Goal: Task Accomplishment & Management: Complete application form

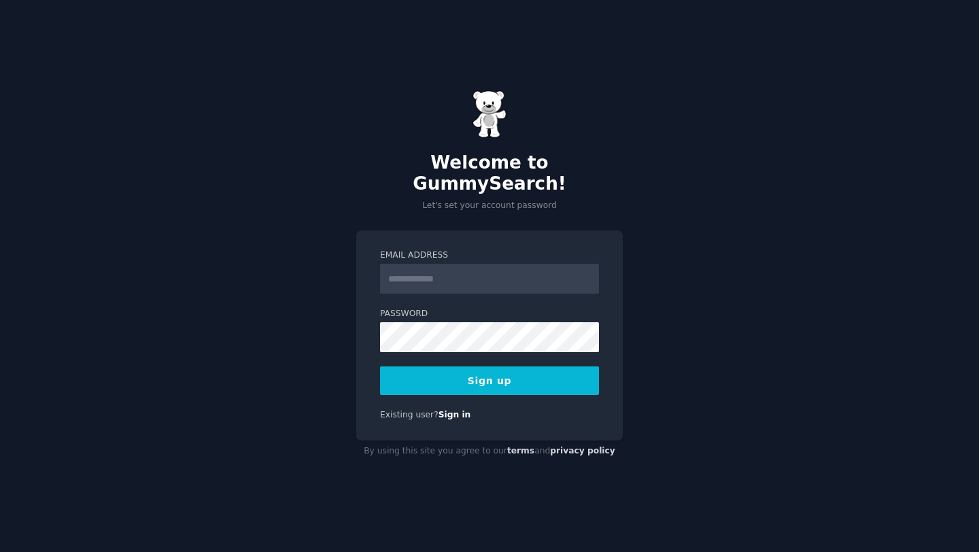
click at [434, 275] on input "Email Address" at bounding box center [489, 279] width 219 height 30
click at [434, 274] on input "Email Address" at bounding box center [489, 279] width 219 height 30
type input "**********"
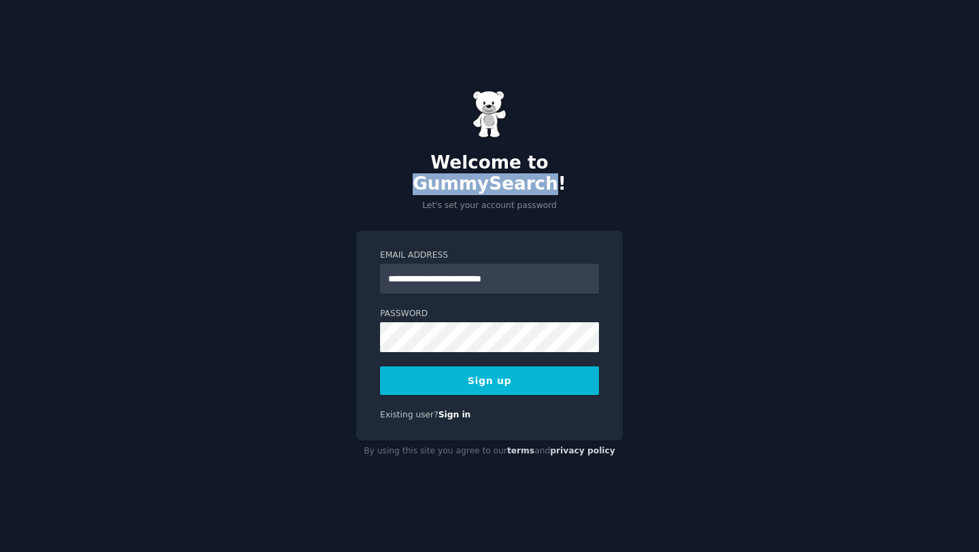
drag, startPoint x: 604, startPoint y: 177, endPoint x: 479, endPoint y: 178, distance: 125.1
click at [479, 178] on h2 "Welcome to GummySearch!" at bounding box center [489, 173] width 266 height 43
copy h2 "GummySearch"
click at [355, 337] on div "**********" at bounding box center [489, 276] width 979 height 552
click at [511, 374] on button "Sign up" at bounding box center [489, 380] width 219 height 29
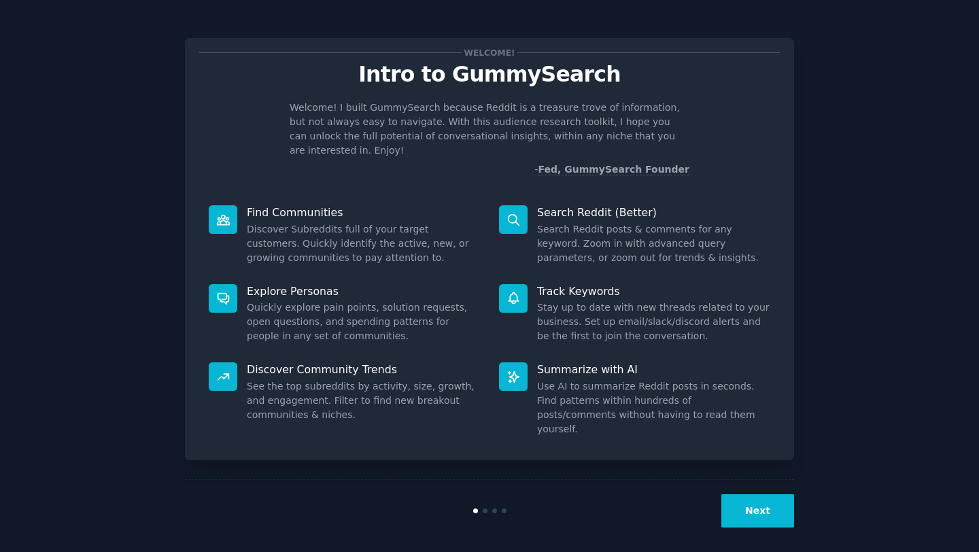
click at [751, 520] on div "Next" at bounding box center [489, 510] width 609 height 63
click at [749, 505] on button "Next" at bounding box center [757, 510] width 73 height 33
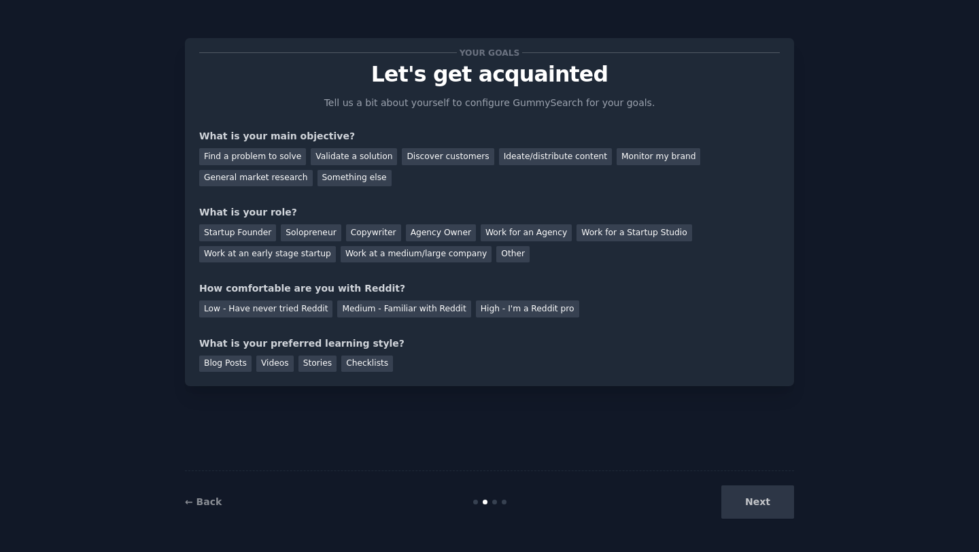
click at [749, 505] on div "Next" at bounding box center [692, 501] width 203 height 33
click at [525, 162] on div "Ideate/distribute content" at bounding box center [555, 156] width 113 height 17
click at [292, 150] on div "Find a problem to solve" at bounding box center [252, 156] width 107 height 17
click at [496, 255] on div "Other" at bounding box center [512, 254] width 33 height 17
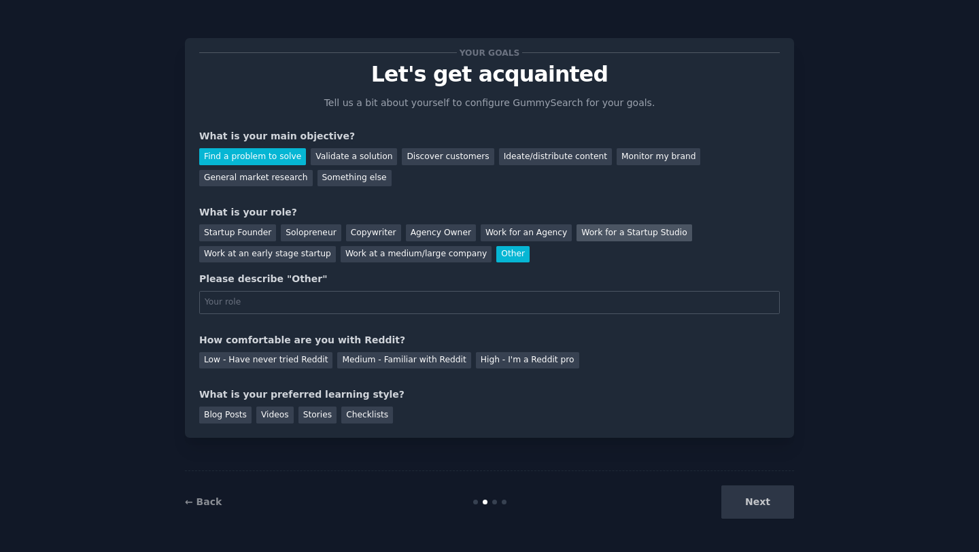
click at [576, 230] on div "Work for a Startup Studio" at bounding box center [633, 232] width 115 height 17
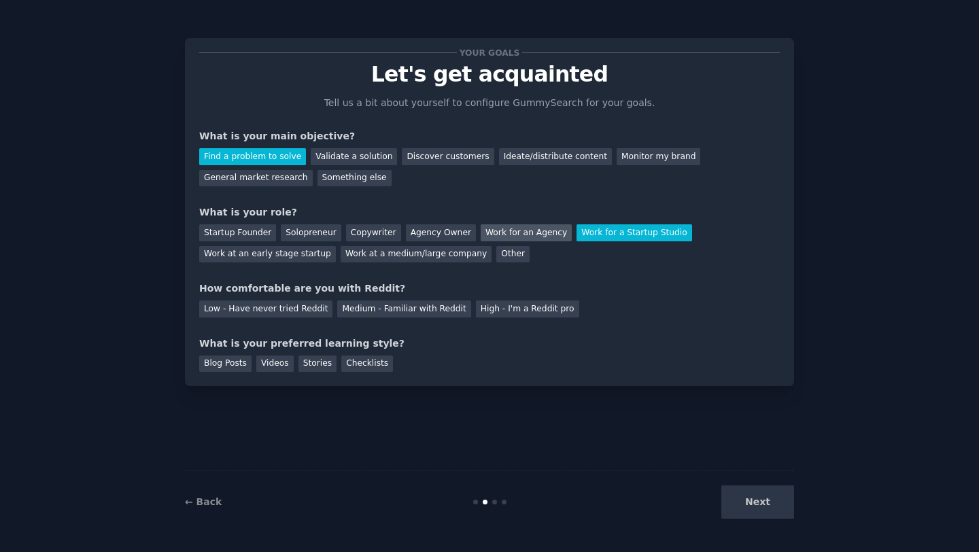
click at [541, 229] on div "Work for an Agency" at bounding box center [526, 232] width 91 height 17
click at [317, 230] on div "Solopreneur" at bounding box center [311, 232] width 60 height 17
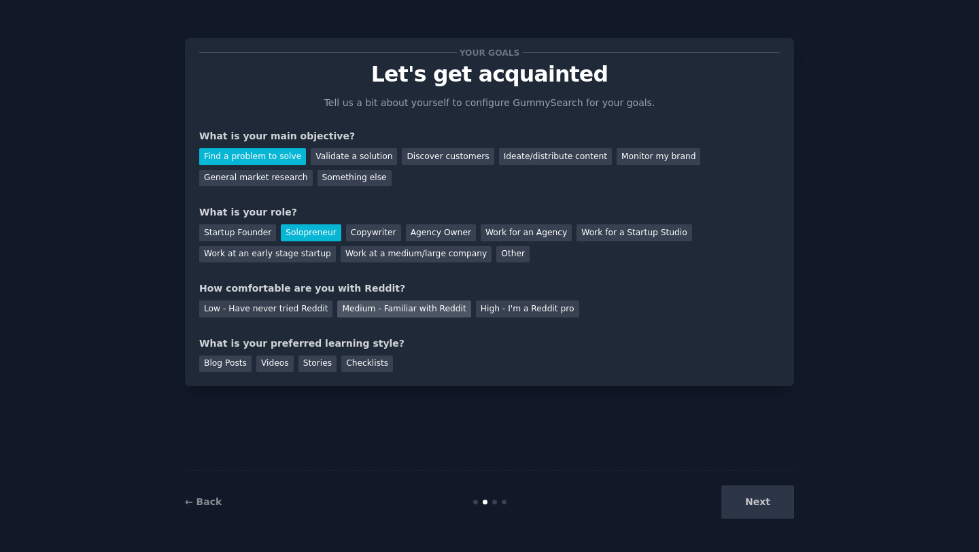
click at [364, 307] on div "Medium - Familiar with Reddit" at bounding box center [403, 308] width 133 height 17
click at [300, 311] on div "Low - Have never tried Reddit" at bounding box center [265, 308] width 133 height 17
click at [403, 309] on div "Medium - Familiar with Reddit" at bounding box center [403, 308] width 133 height 17
click at [273, 370] on div "Videos" at bounding box center [274, 363] width 37 height 17
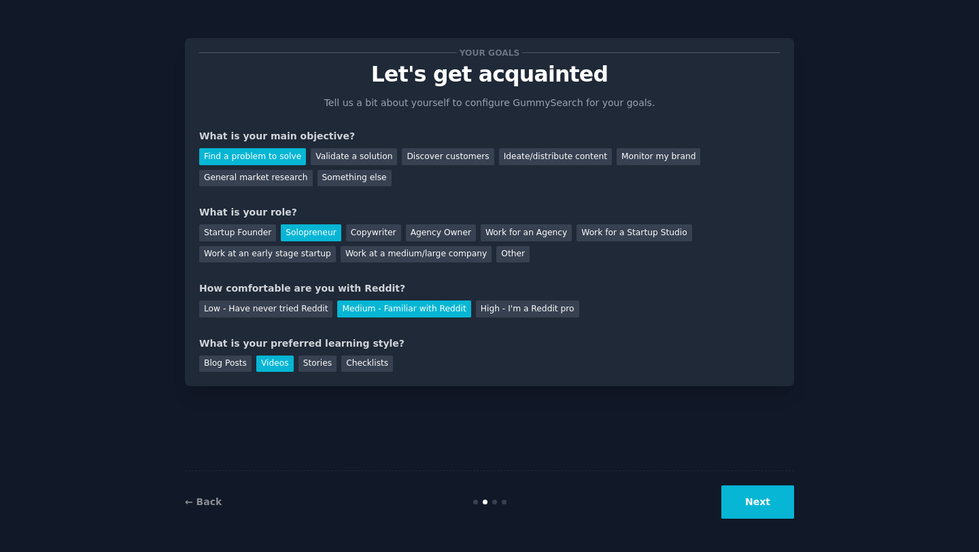
click at [778, 504] on button "Next" at bounding box center [757, 501] width 73 height 33
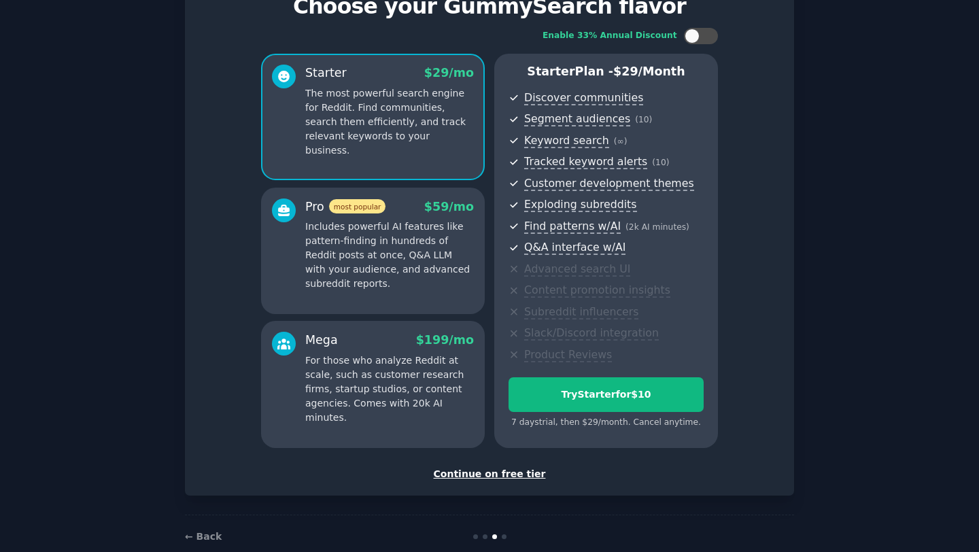
scroll to position [65, 0]
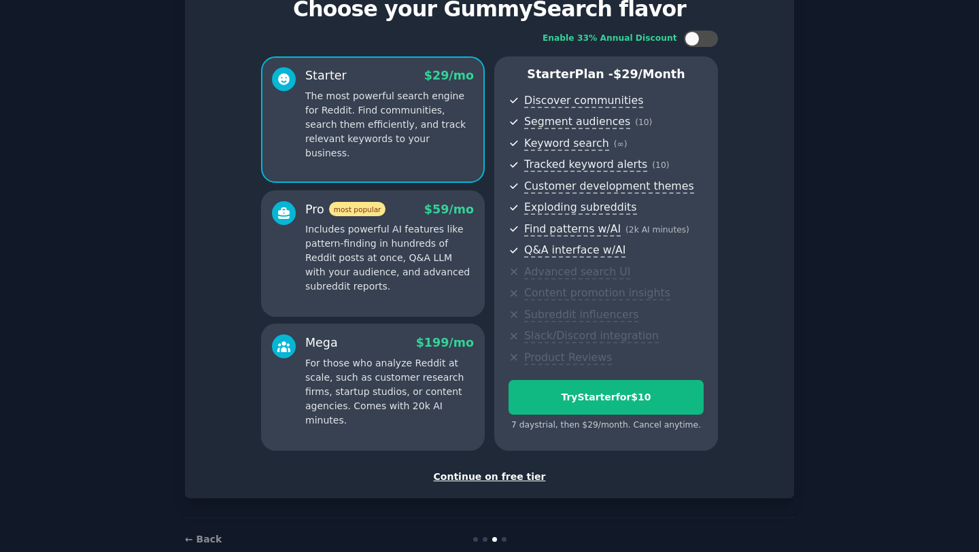
click at [472, 477] on div "Continue on free tier" at bounding box center [489, 477] width 580 height 14
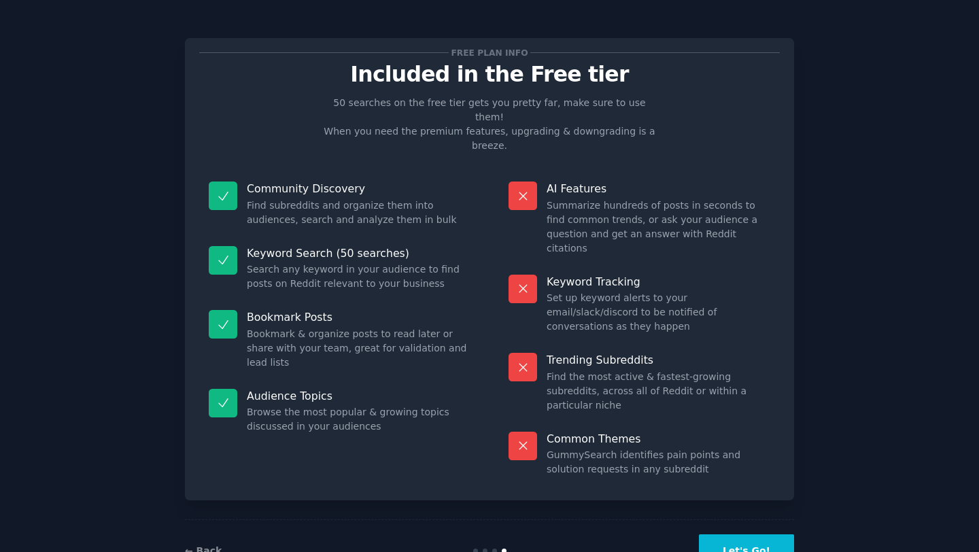
click at [731, 534] on button "Let's Go!" at bounding box center [746, 550] width 95 height 33
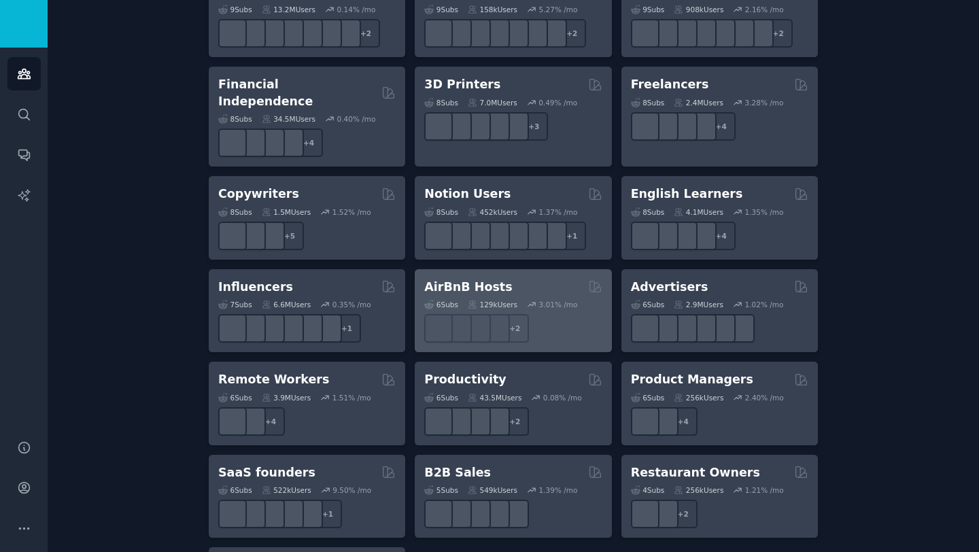
scroll to position [956, 0]
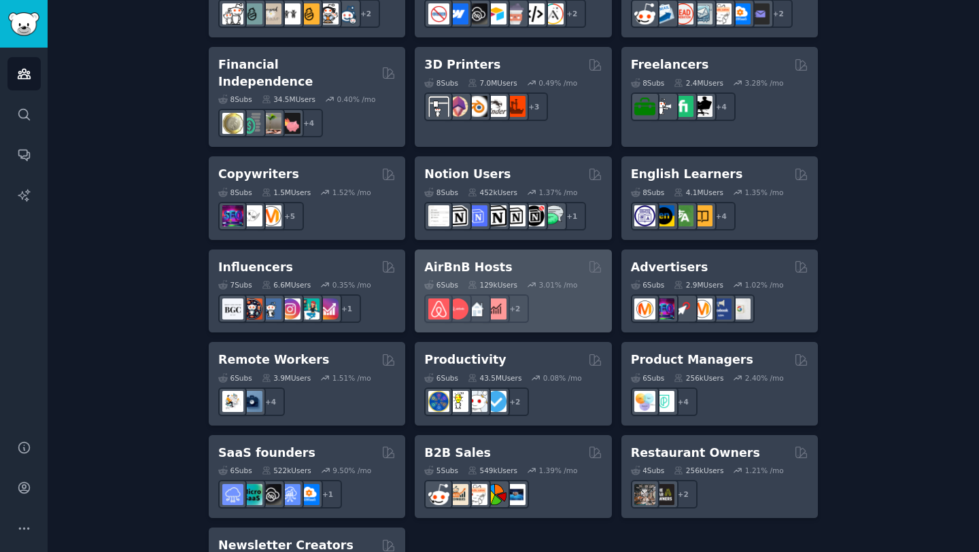
click at [565, 302] on div "+ 2" at bounding box center [512, 308] width 177 height 29
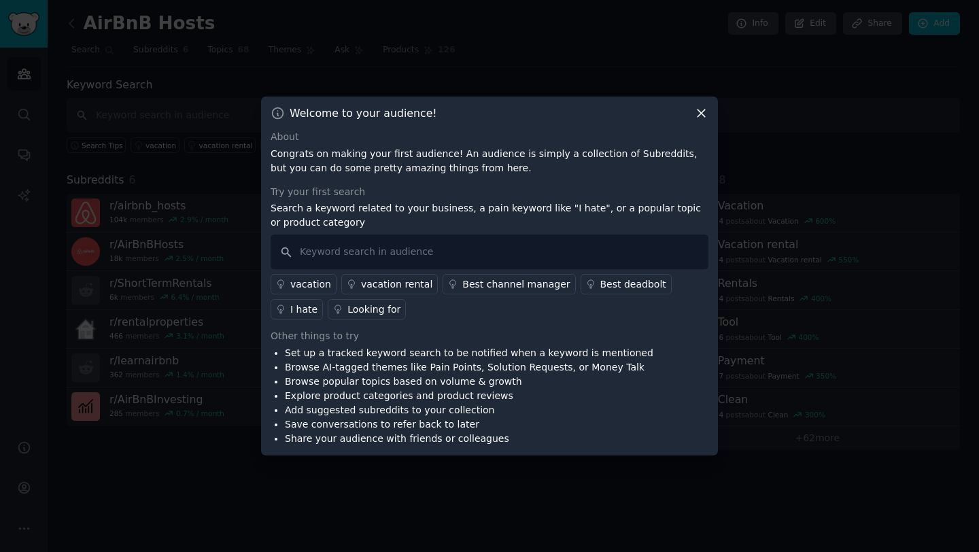
click at [698, 119] on icon at bounding box center [701, 113] width 14 height 14
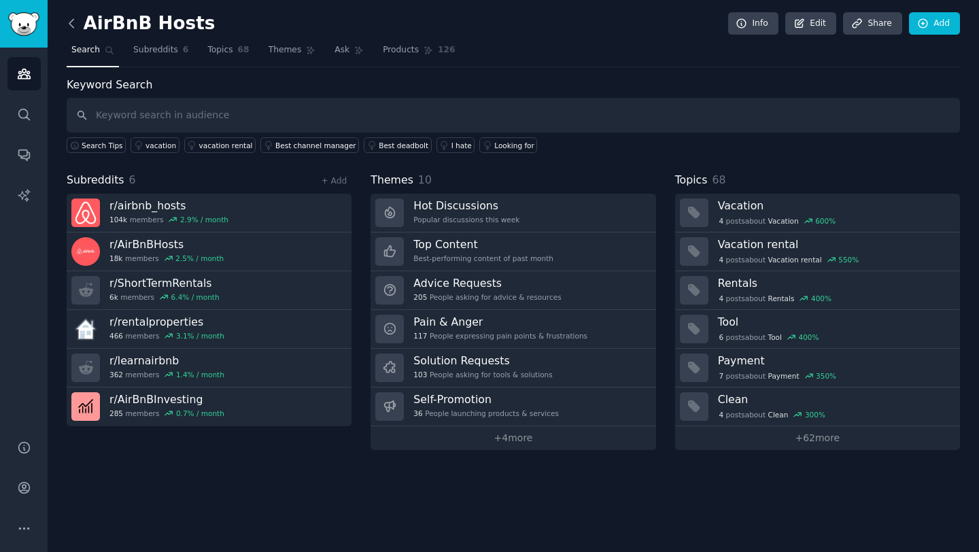
click at [70, 27] on icon at bounding box center [72, 23] width 14 height 14
click at [98, 48] on span "Search" at bounding box center [85, 50] width 29 height 12
click at [45, 16] on link "Sidebar" at bounding box center [24, 24] width 48 height 48
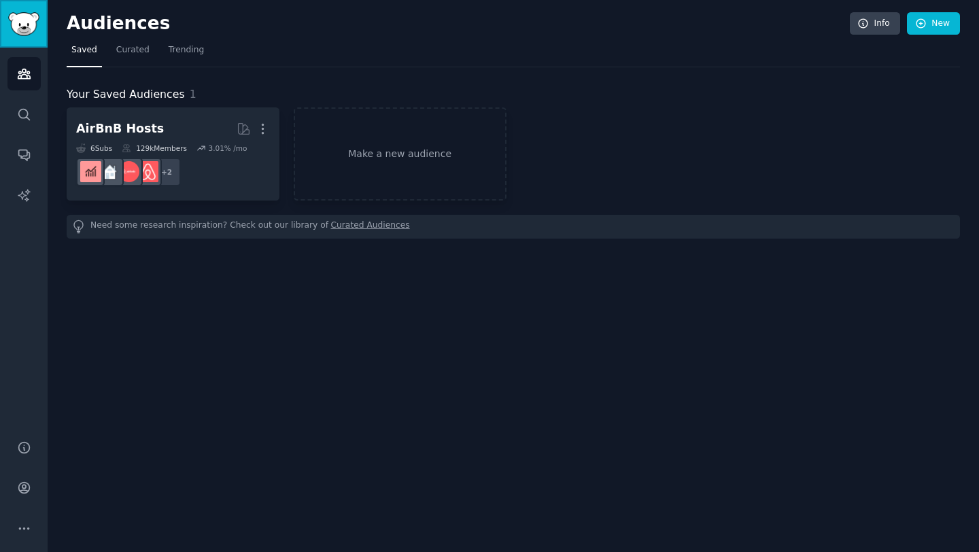
click at [46, 16] on link "Sidebar" at bounding box center [24, 24] width 48 height 48
click at [22, 69] on icon "Sidebar" at bounding box center [24, 74] width 14 height 14
click at [18, 35] on img "Sidebar" at bounding box center [23, 24] width 31 height 24
click at [150, 24] on h2 "Audiences" at bounding box center [458, 24] width 783 height 22
click at [17, 75] on icon "Sidebar" at bounding box center [24, 74] width 14 height 14
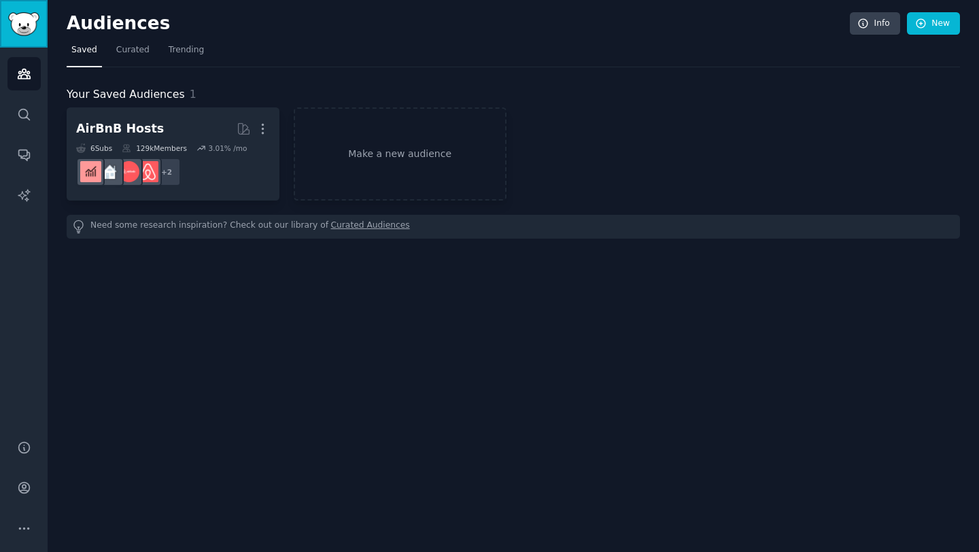
click at [23, 33] on img "Sidebar" at bounding box center [23, 24] width 31 height 24
click at [174, 54] on span "Trending" at bounding box center [186, 50] width 35 height 12
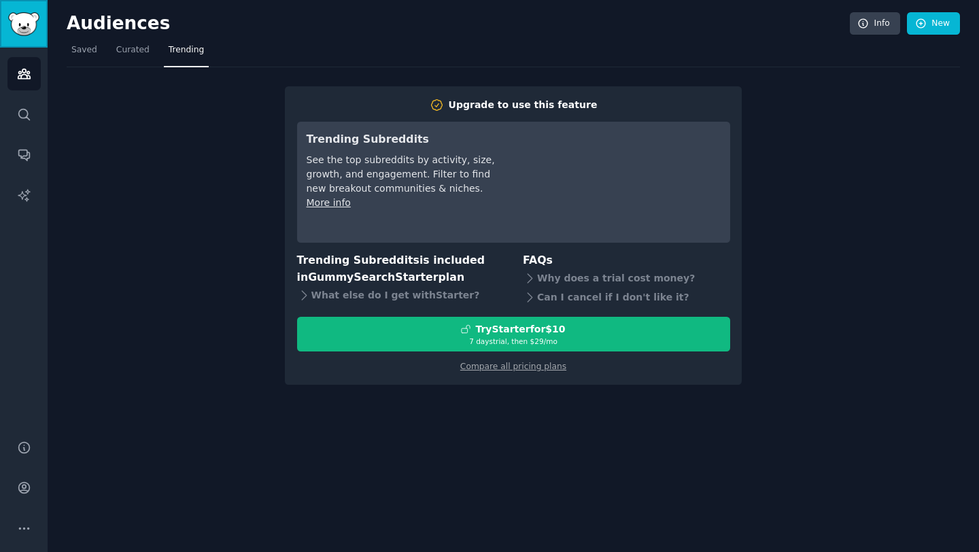
click at [29, 37] on link "Sidebar" at bounding box center [24, 24] width 48 height 48
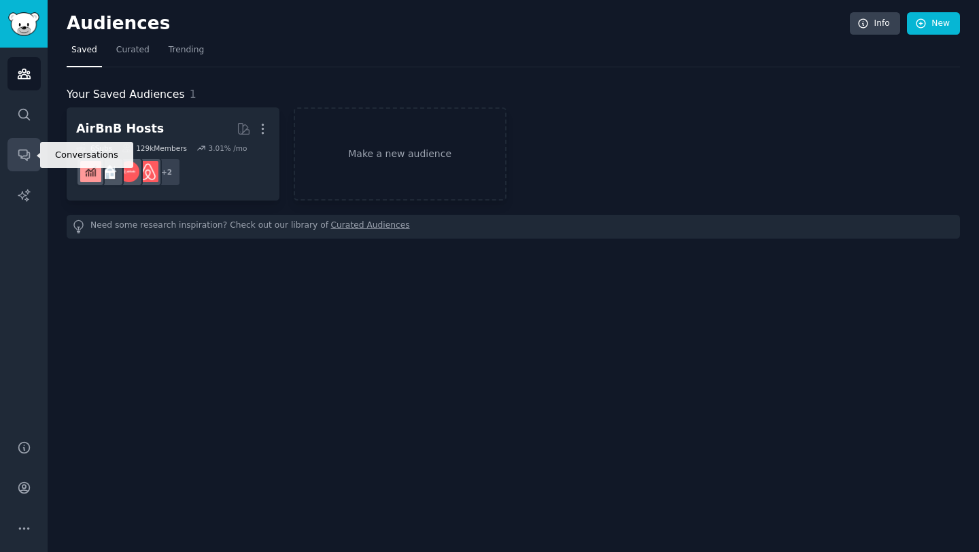
click at [22, 150] on icon "Sidebar" at bounding box center [24, 155] width 14 height 14
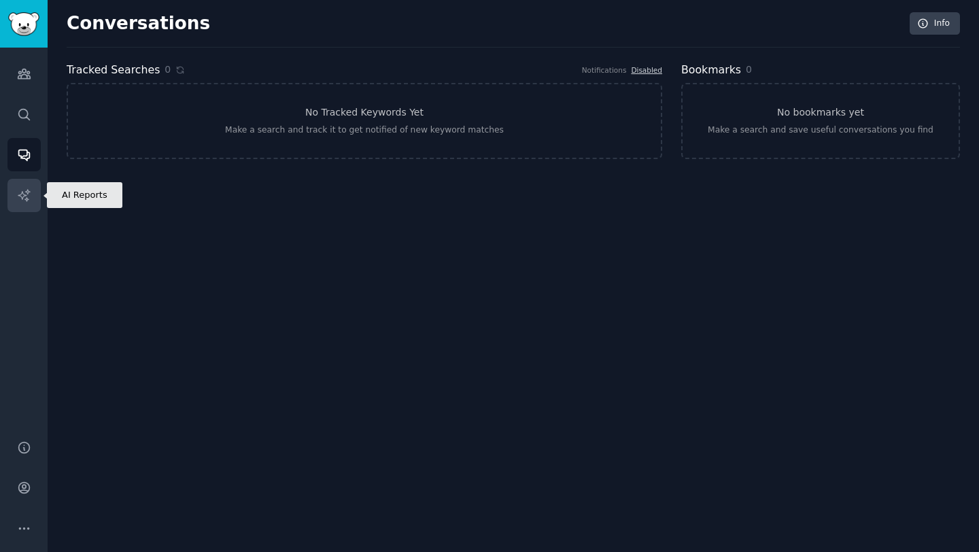
click at [18, 183] on link "AI Reports" at bounding box center [23, 195] width 33 height 33
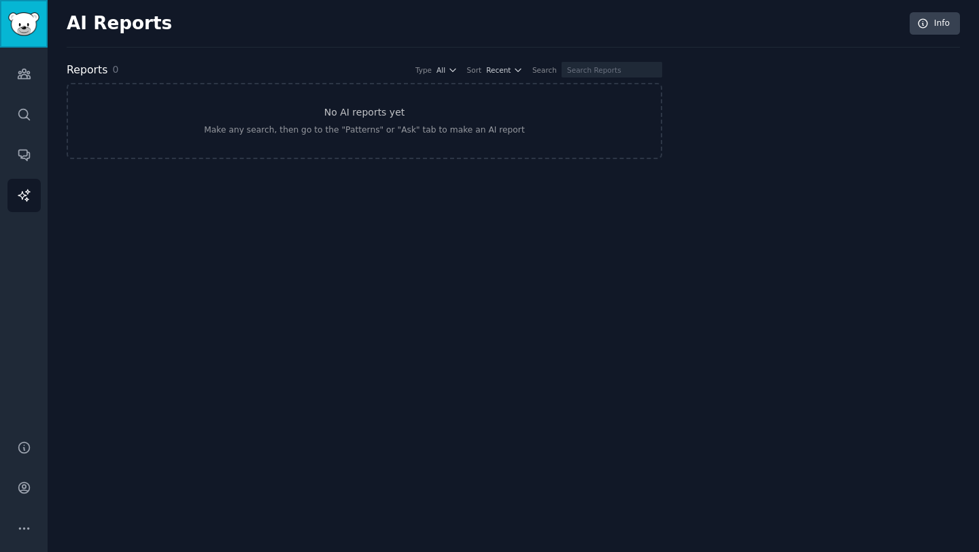
click at [30, 25] on img "Sidebar" at bounding box center [23, 24] width 31 height 24
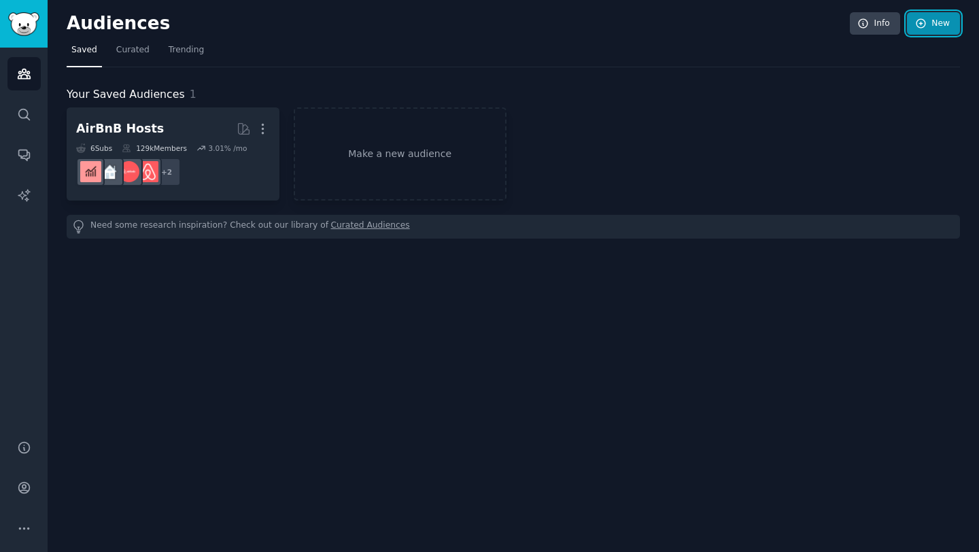
click at [922, 22] on icon at bounding box center [920, 23] width 9 height 9
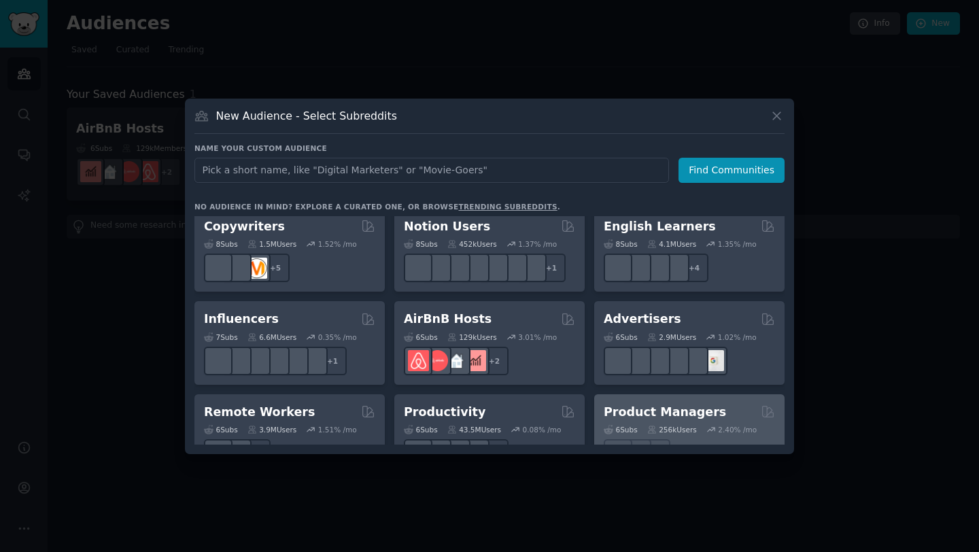
scroll to position [845, 0]
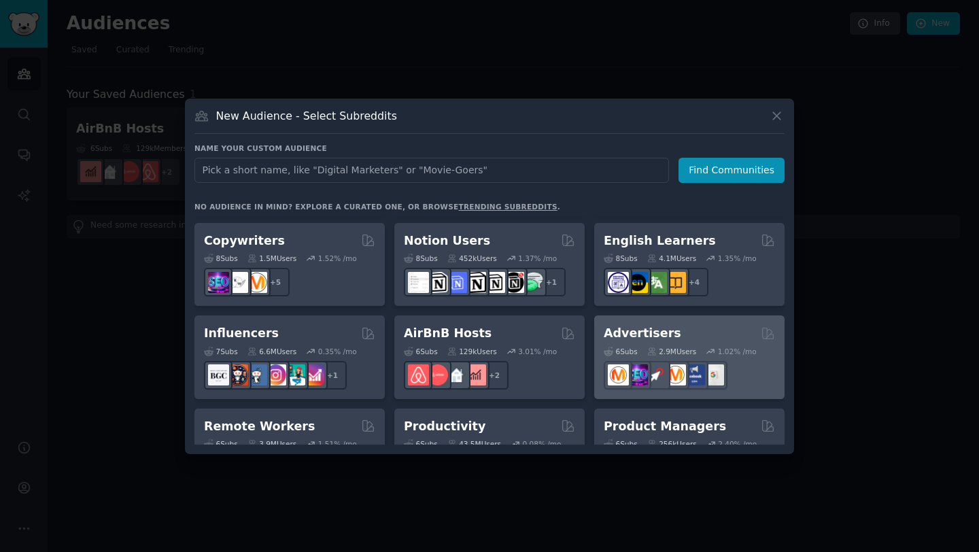
click at [674, 325] on div "Advertisers" at bounding box center [689, 333] width 171 height 17
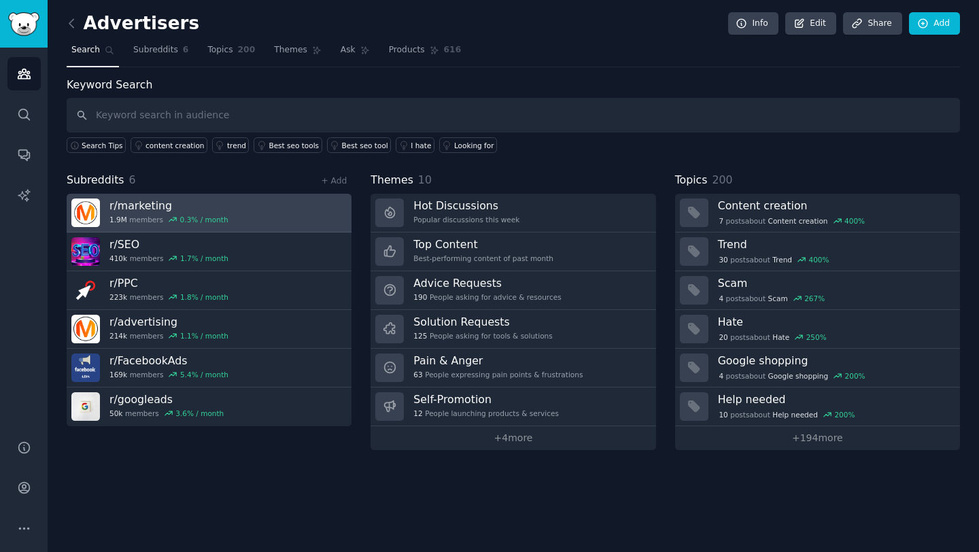
click at [138, 213] on div "r/ marketing 1.9M members 0.3 % / month" at bounding box center [168, 212] width 119 height 29
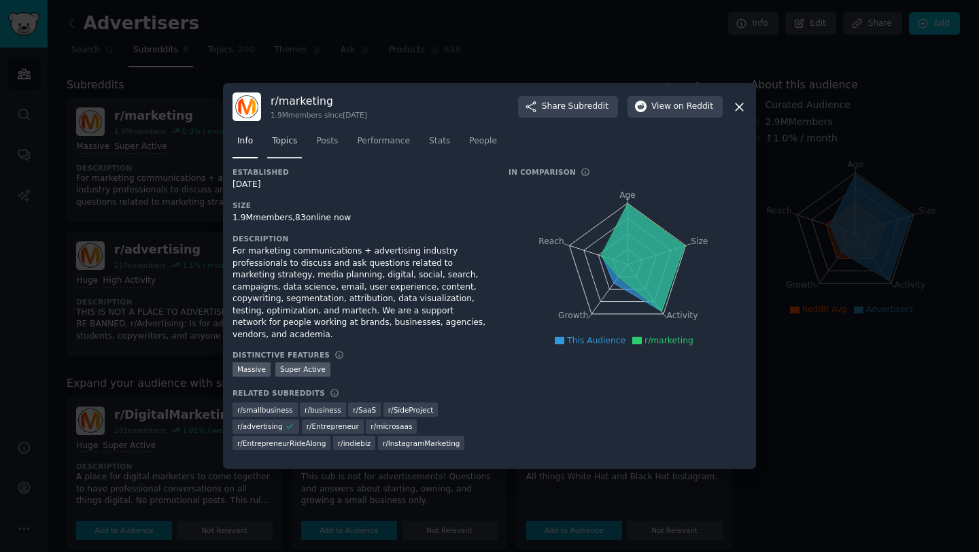
click at [277, 145] on span "Topics" at bounding box center [284, 141] width 25 height 12
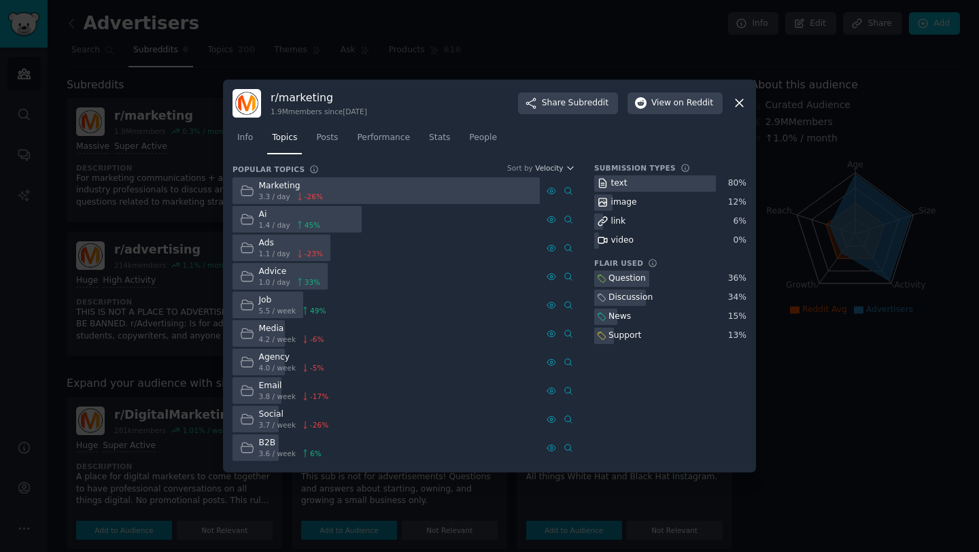
click at [789, 41] on div at bounding box center [489, 276] width 979 height 552
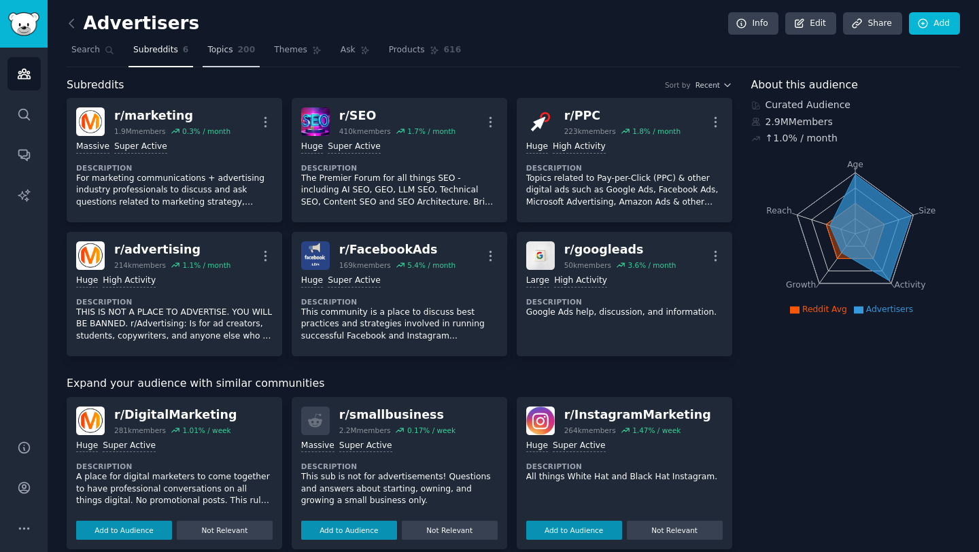
click at [224, 52] on span "Topics" at bounding box center [219, 50] width 25 height 12
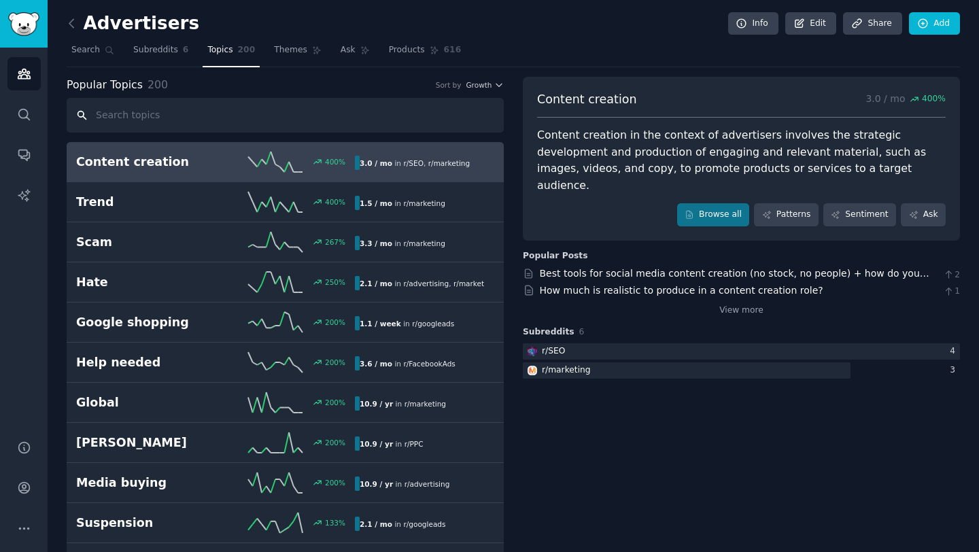
click at [375, 126] on input "text" at bounding box center [285, 115] width 437 height 35
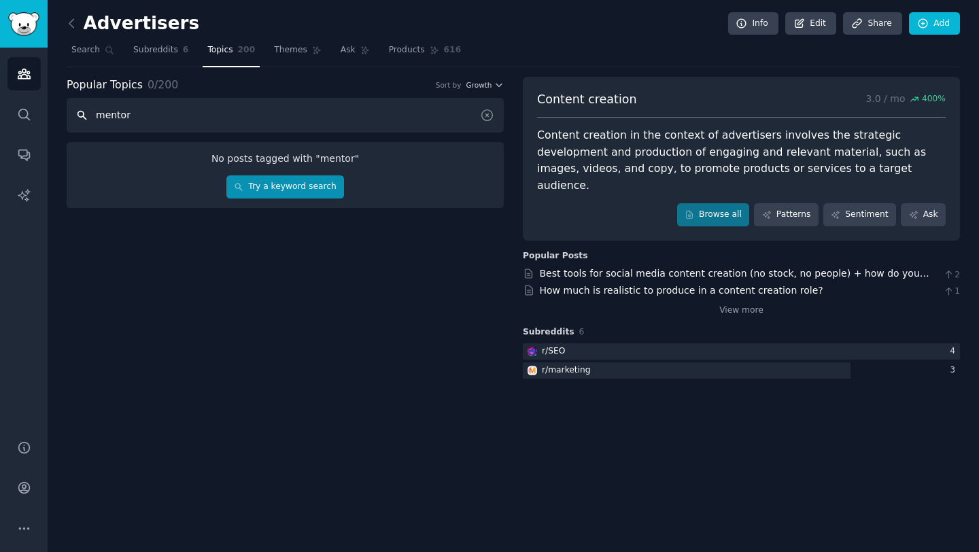
type input "mentor"
click at [317, 192] on link "Try a keyword search" at bounding box center [285, 186] width 118 height 23
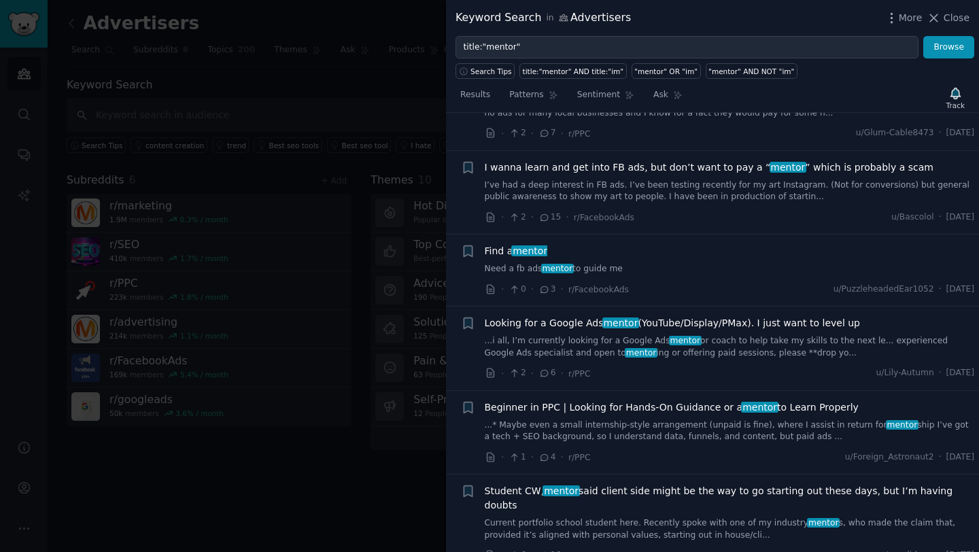
scroll to position [181, 0]
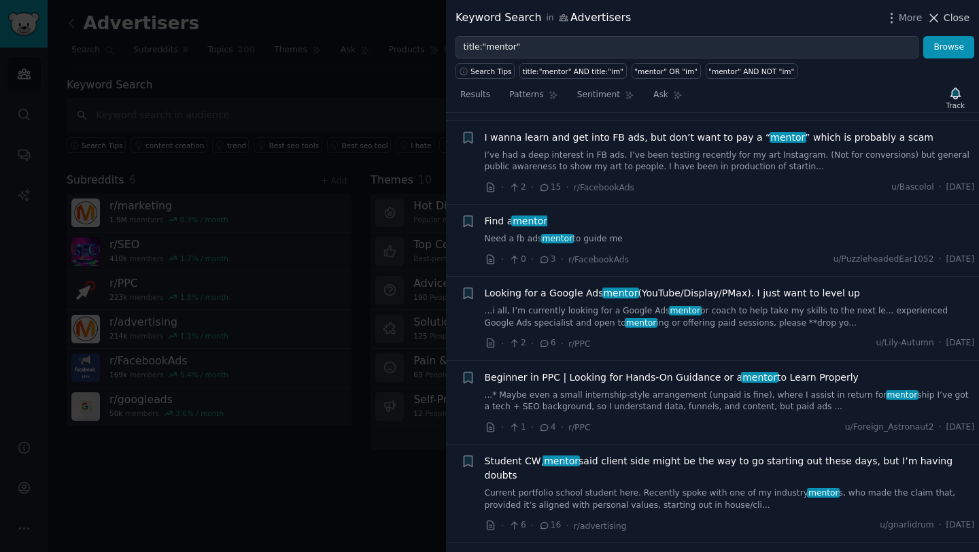
click at [955, 19] on span "Close" at bounding box center [956, 18] width 26 height 14
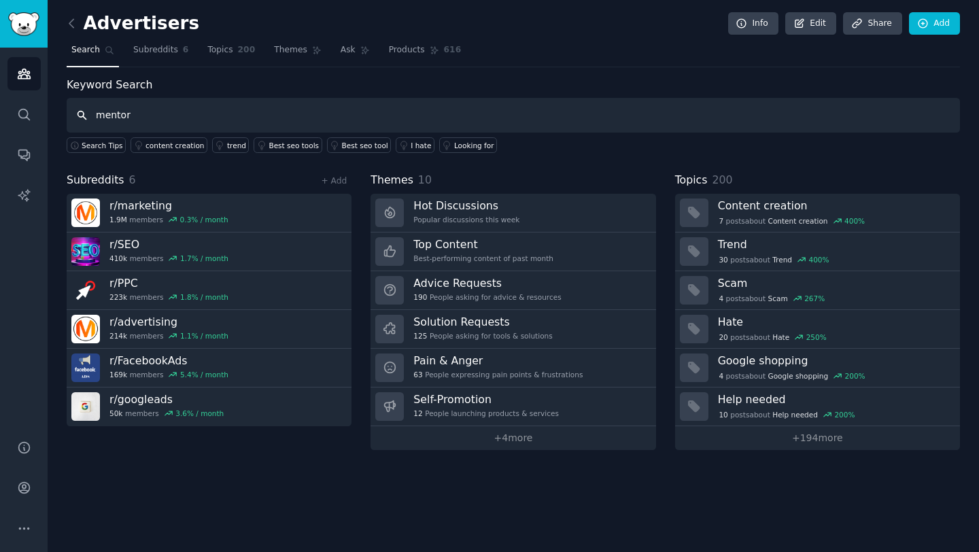
type input "mentor"
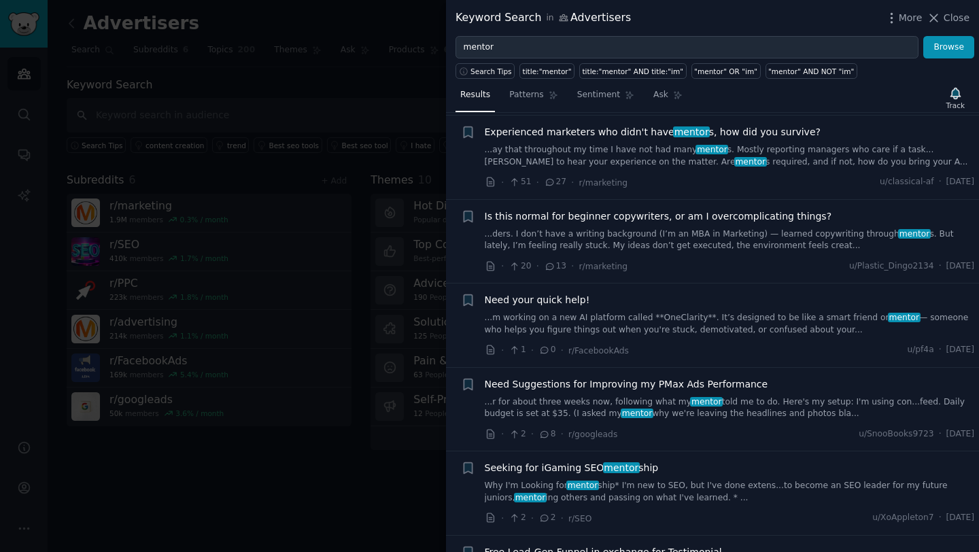
scroll to position [943, 0]
click at [947, 19] on span "Close" at bounding box center [956, 18] width 26 height 14
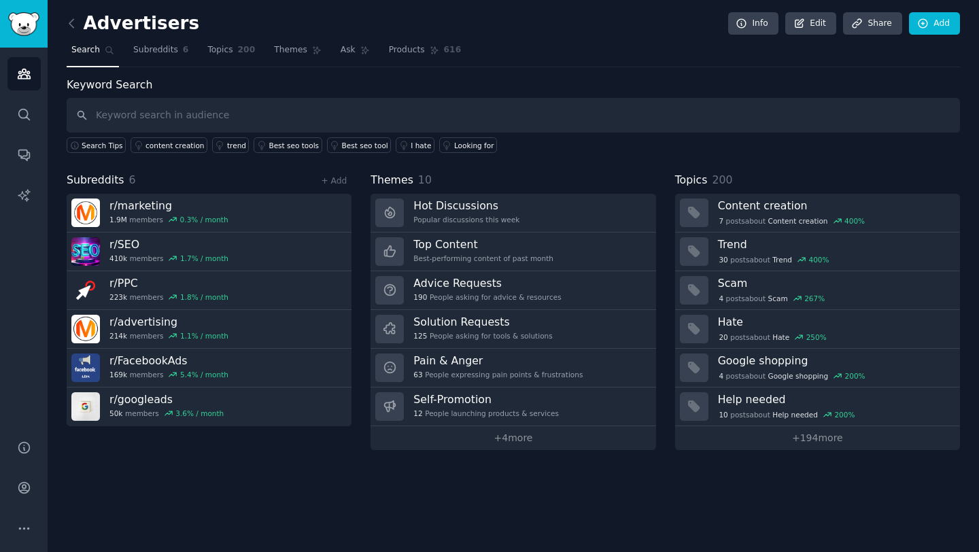
click at [63, 16] on div "Advertisers Info Edit Share Add Search Subreddits 6 Topics 200 Themes Ask Produ…" at bounding box center [513, 276] width 931 height 552
click at [69, 18] on icon at bounding box center [72, 23] width 14 height 14
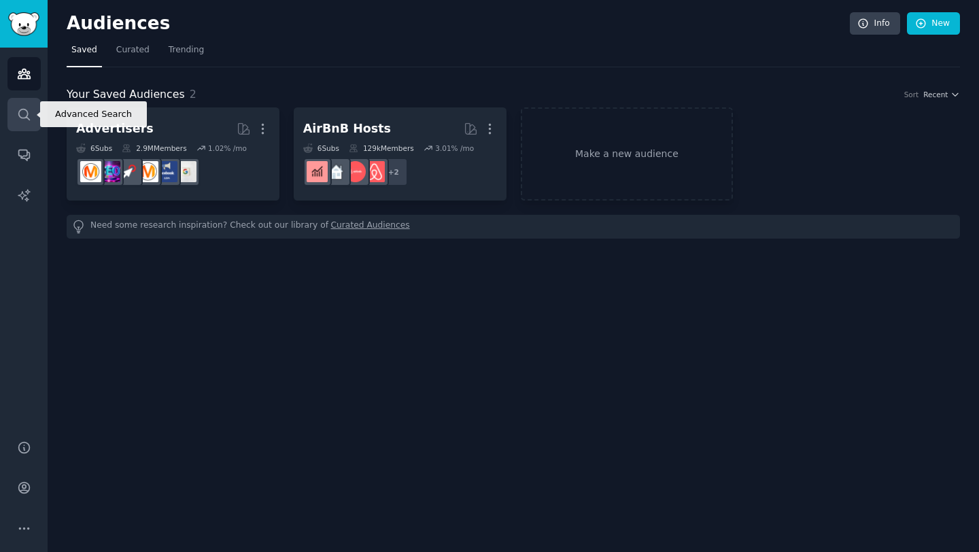
click at [29, 104] on link "Search" at bounding box center [23, 114] width 33 height 33
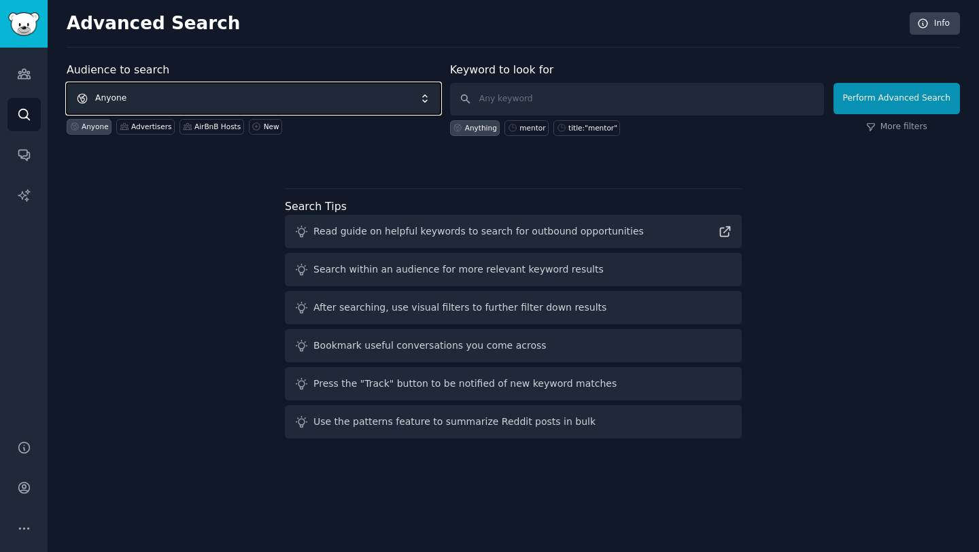
click at [300, 96] on span "Anyone" at bounding box center [254, 98] width 374 height 31
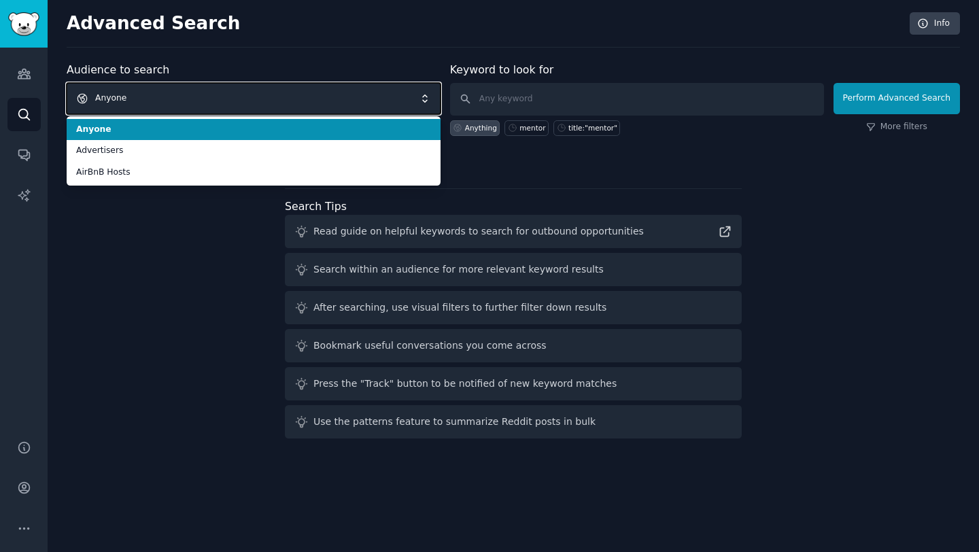
click at [307, 83] on span "Anyone" at bounding box center [254, 98] width 374 height 31
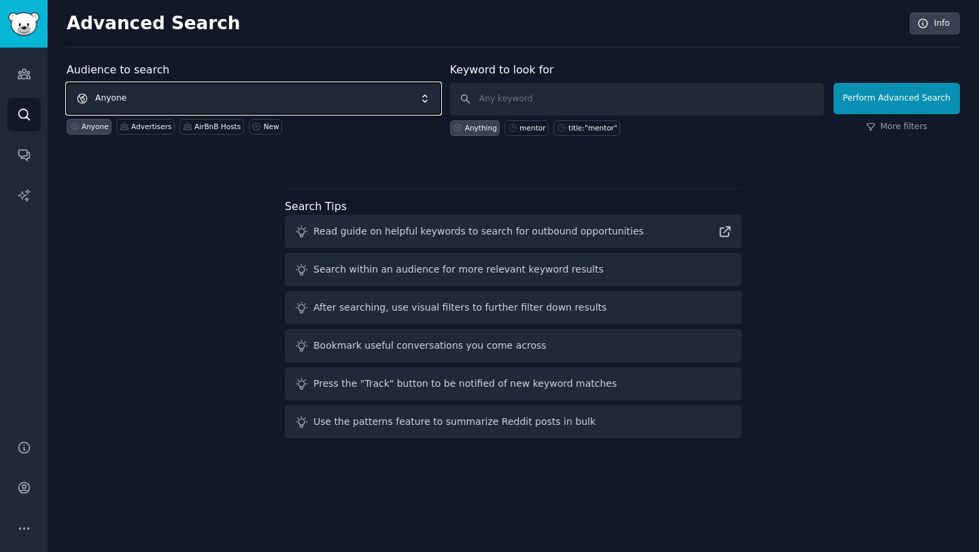
click at [322, 100] on span "Anyone" at bounding box center [254, 98] width 374 height 31
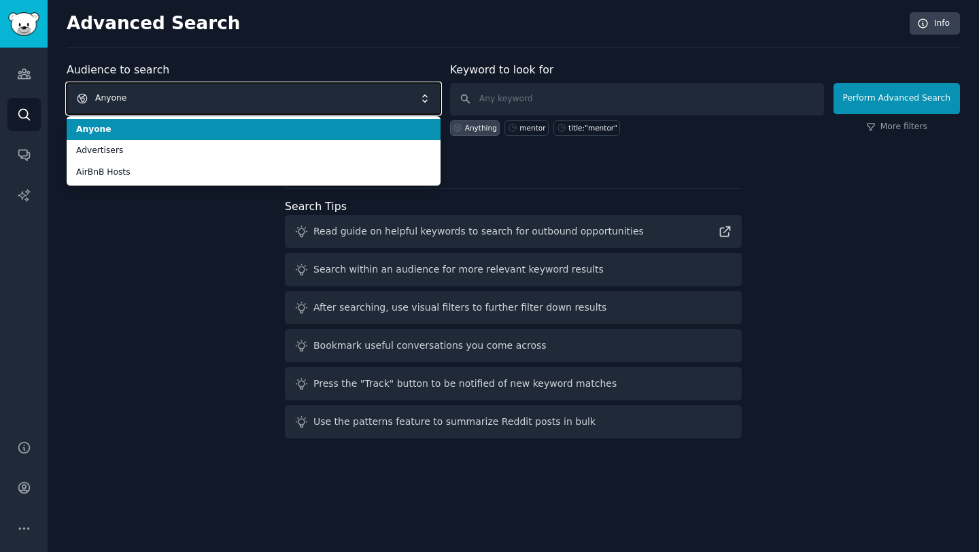
click at [322, 100] on span "Anyone" at bounding box center [254, 98] width 374 height 31
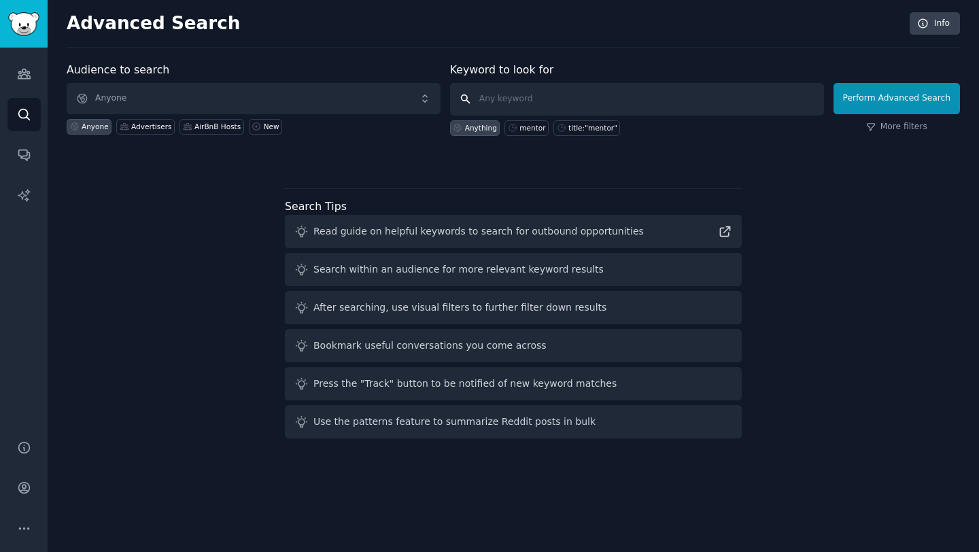
click at [508, 91] on input "text" at bounding box center [637, 99] width 374 height 33
click at [534, 129] on div "mentor" at bounding box center [532, 128] width 26 height 10
type input "mentor"
click at [846, 92] on button "Perform Advanced Search" at bounding box center [896, 98] width 126 height 31
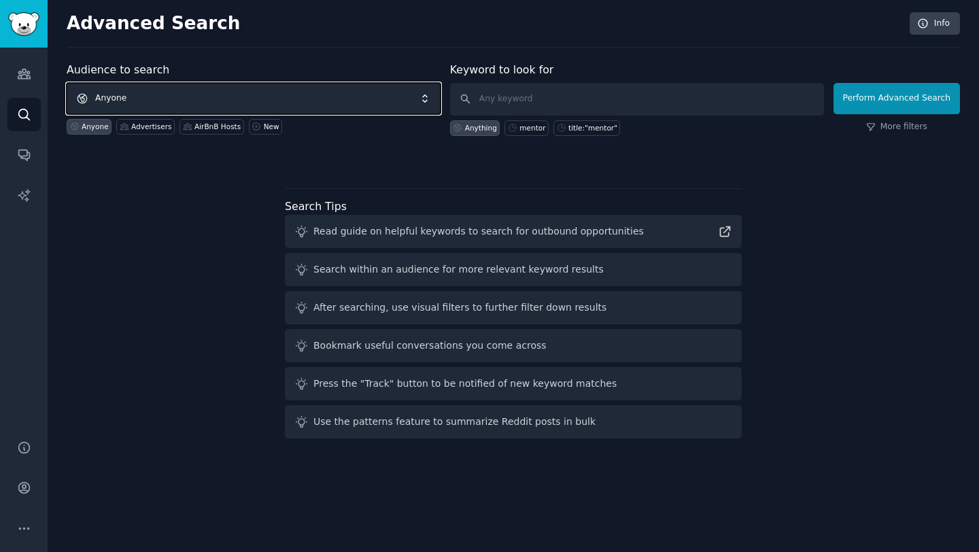
click at [264, 102] on span "Anyone" at bounding box center [254, 98] width 374 height 31
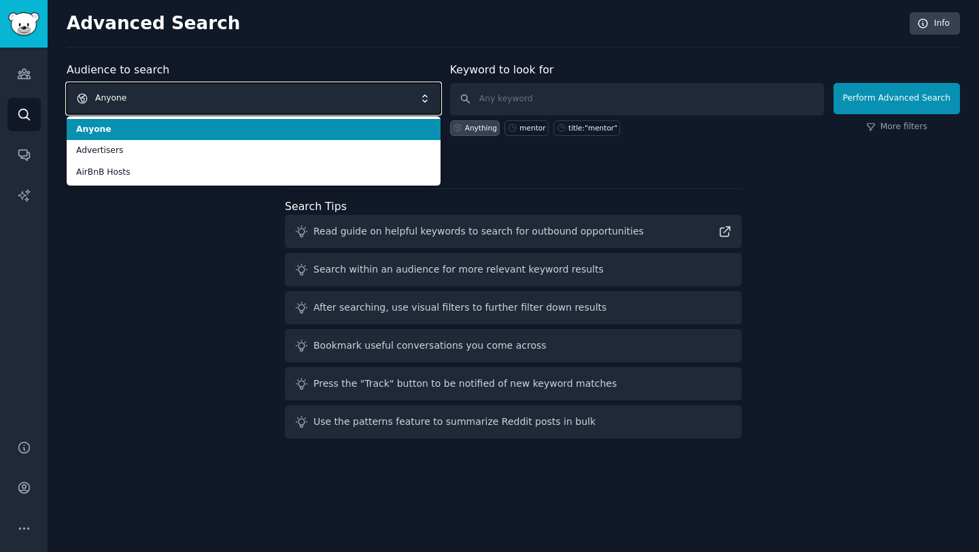
click at [264, 102] on span "Anyone" at bounding box center [254, 98] width 374 height 31
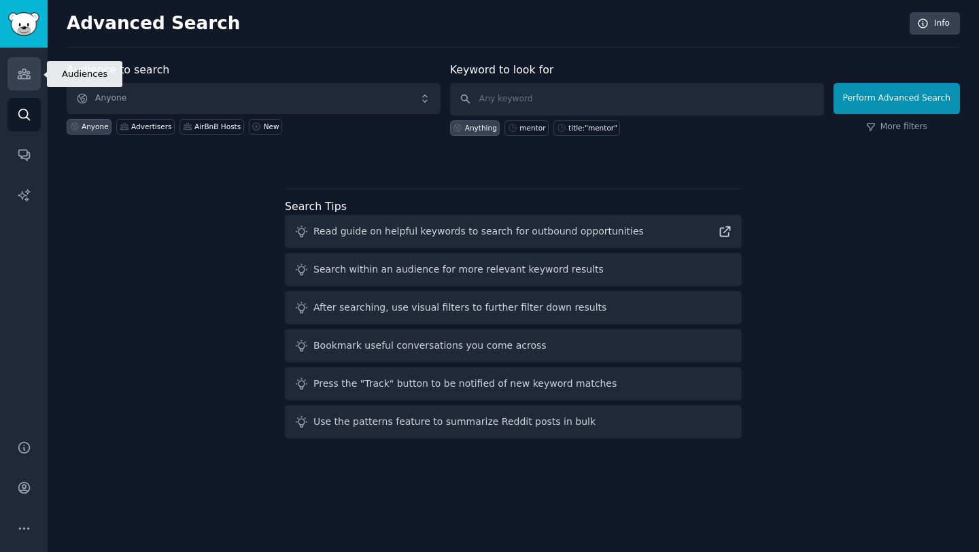
click at [25, 72] on icon "Sidebar" at bounding box center [24, 74] width 12 height 10
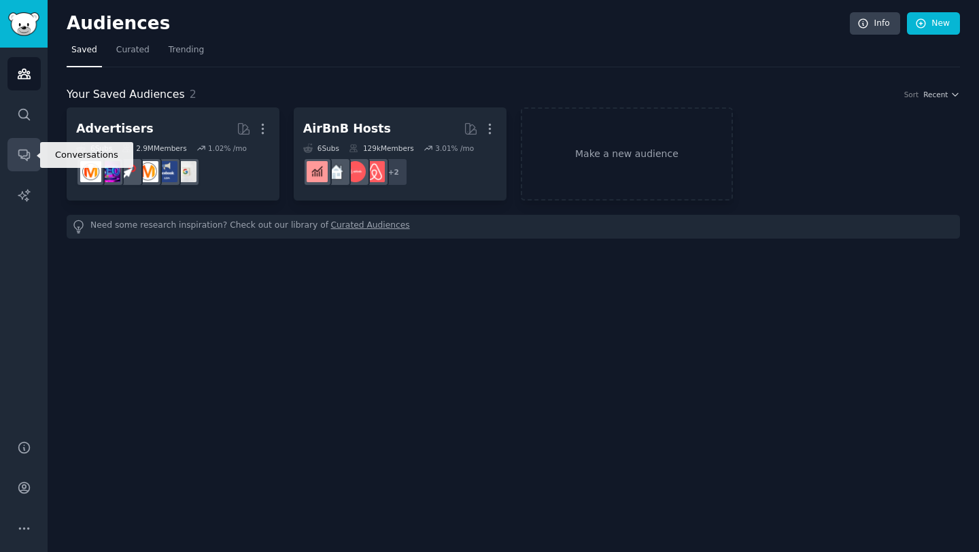
click at [31, 166] on link "Conversations" at bounding box center [23, 154] width 33 height 33
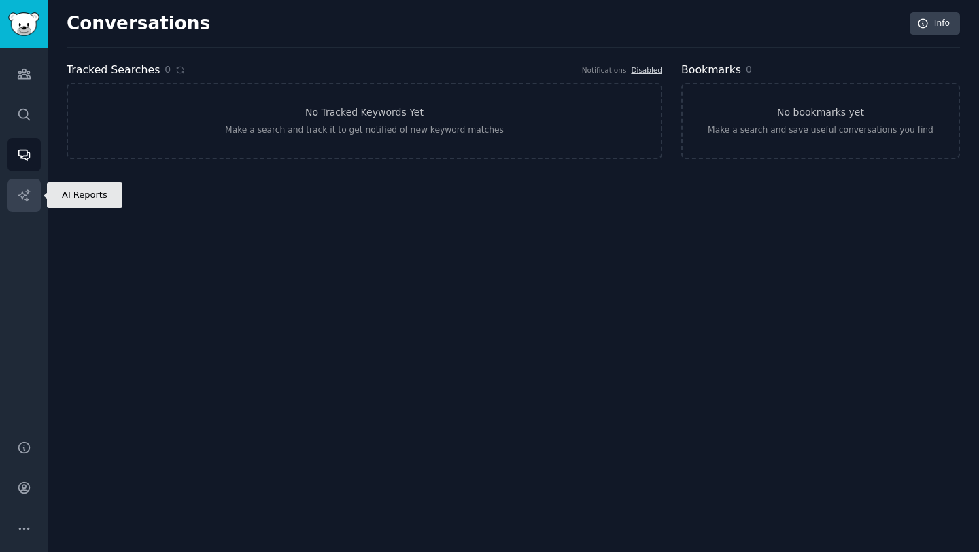
click at [27, 193] on icon "Sidebar" at bounding box center [24, 195] width 12 height 12
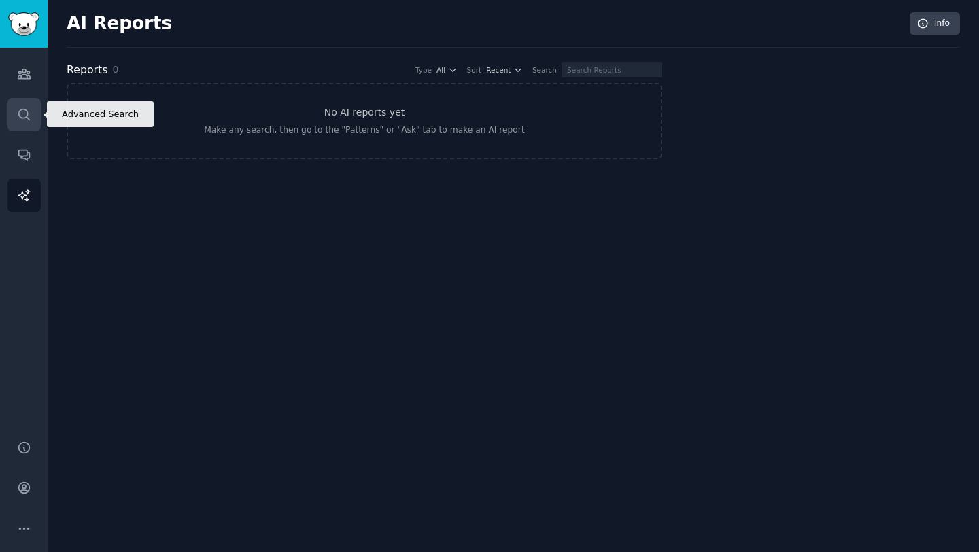
click at [14, 114] on link "Search" at bounding box center [23, 114] width 33 height 33
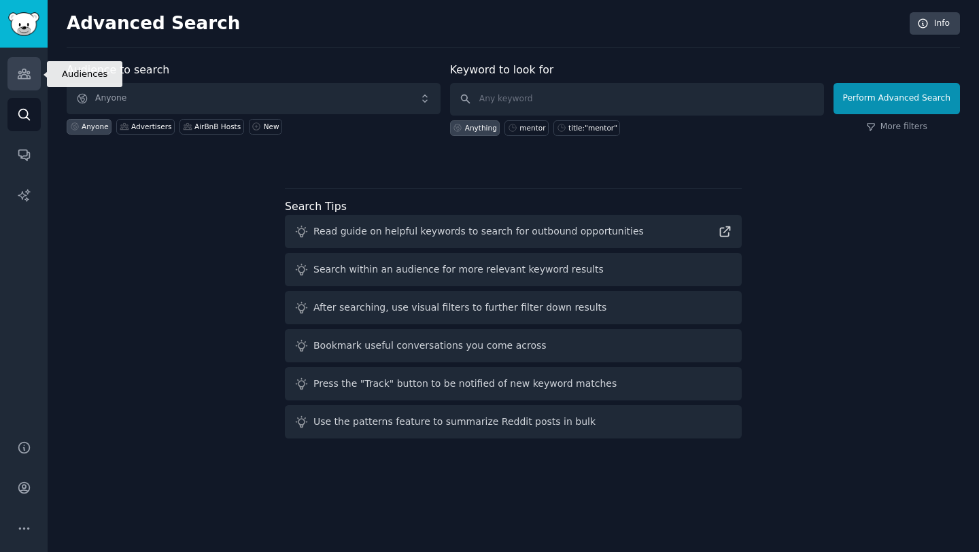
click at [33, 82] on link "Audiences" at bounding box center [23, 73] width 33 height 33
